Goal: Find specific page/section: Find specific page/section

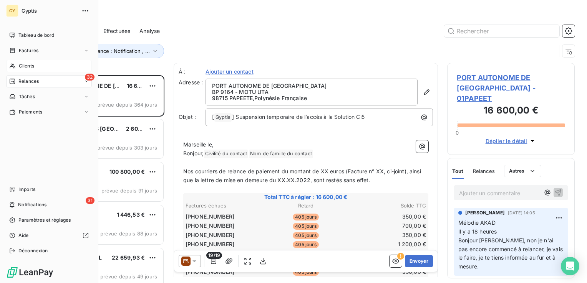
scroll to position [202, 121]
click at [30, 68] on span "Clients" at bounding box center [26, 66] width 15 height 7
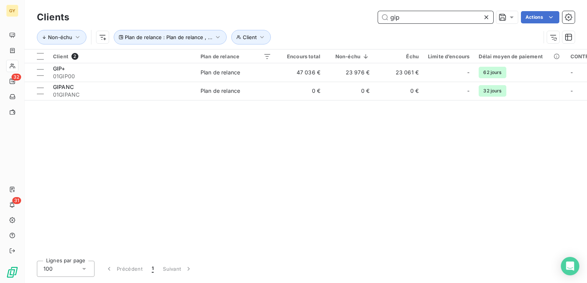
drag, startPoint x: 404, startPoint y: 19, endPoint x: 351, endPoint y: 17, distance: 53.0
click at [351, 17] on div "gip Actions" at bounding box center [326, 17] width 496 height 12
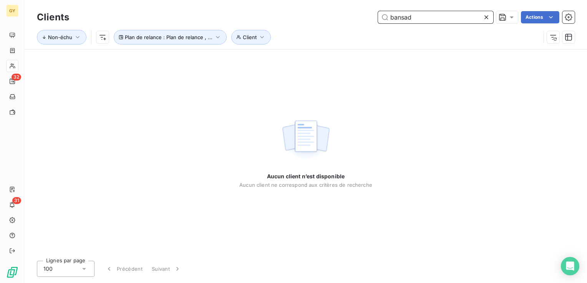
click at [409, 20] on input "bansad" at bounding box center [435, 17] width 115 height 12
click at [407, 16] on input "bansad" at bounding box center [435, 17] width 115 height 12
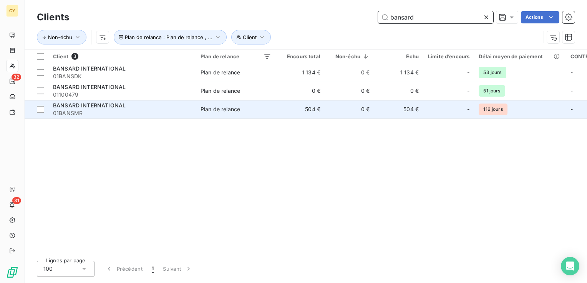
type input "bansard"
click at [203, 109] on div "Plan de relance" at bounding box center [220, 110] width 40 height 8
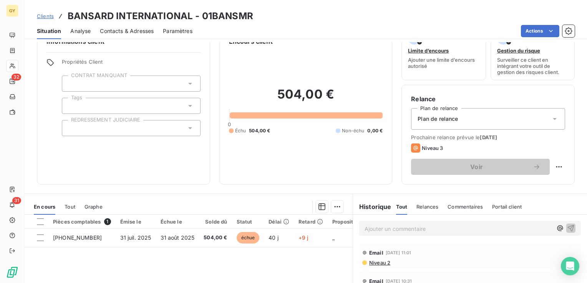
scroll to position [6, 0]
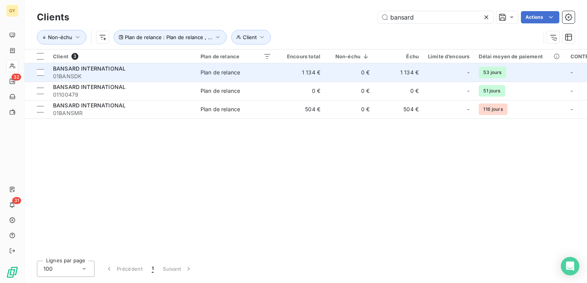
click at [180, 74] on span "01BANSDK" at bounding box center [122, 77] width 138 height 8
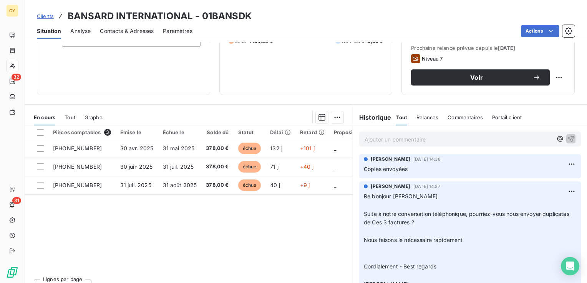
scroll to position [121, 0]
